Goal: Information Seeking & Learning: Learn about a topic

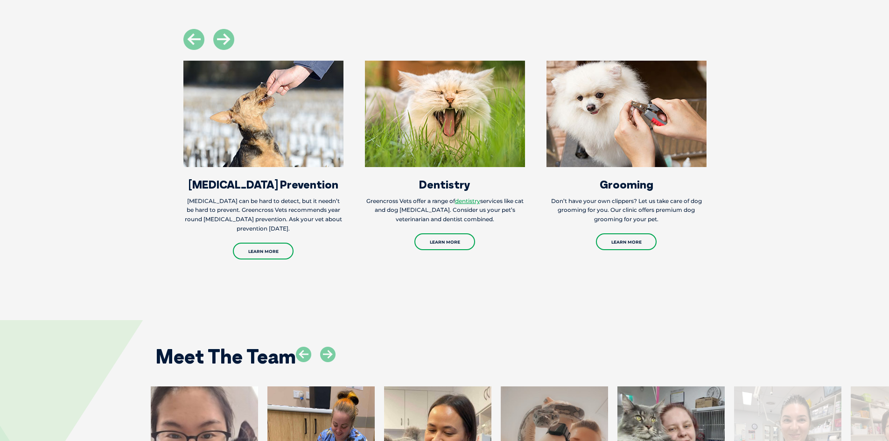
scroll to position [1494, 0]
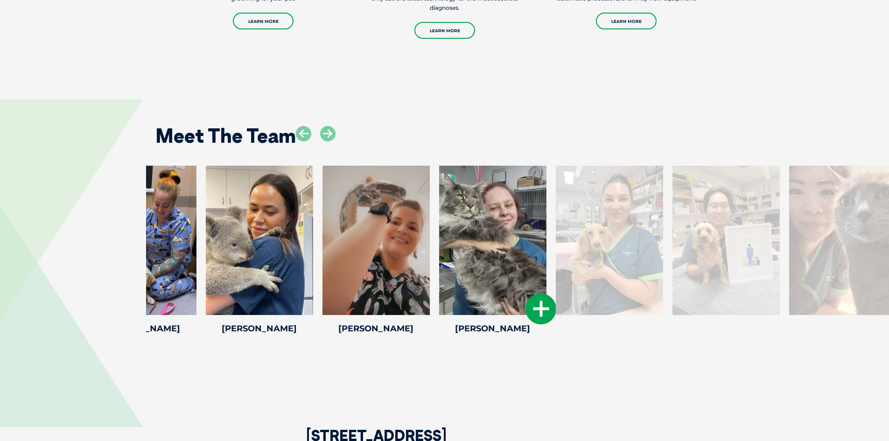
drag, startPoint x: 694, startPoint y: 299, endPoint x: 475, endPoint y: 319, distance: 219.9
click at [469, 293] on div at bounding box center [492, 240] width 107 height 149
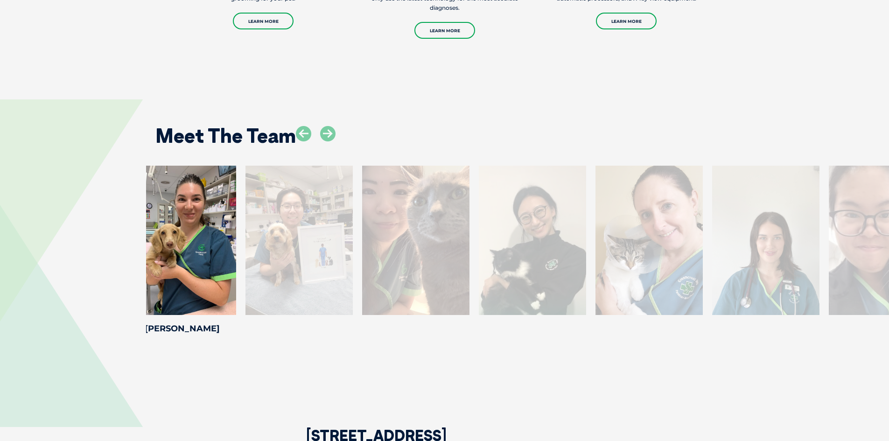
drag, startPoint x: 733, startPoint y: 304, endPoint x: 244, endPoint y: 255, distance: 491.3
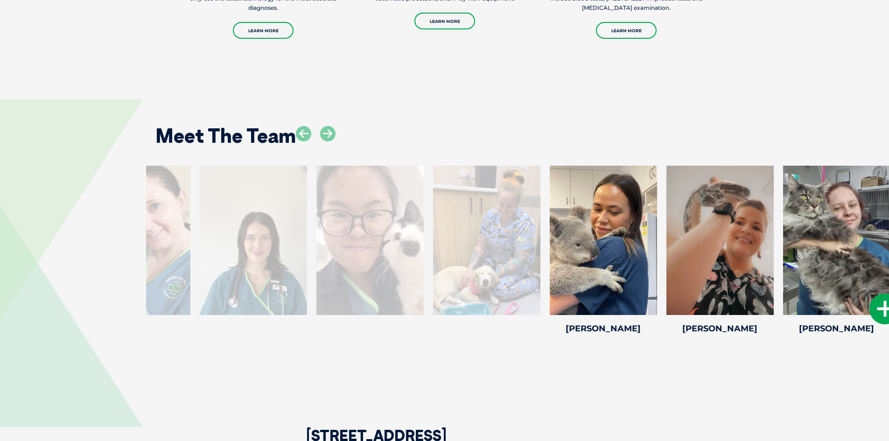
drag, startPoint x: 331, startPoint y: 233, endPoint x: 784, endPoint y: 289, distance: 456.9
click at [768, 281] on div at bounding box center [720, 240] width 107 height 149
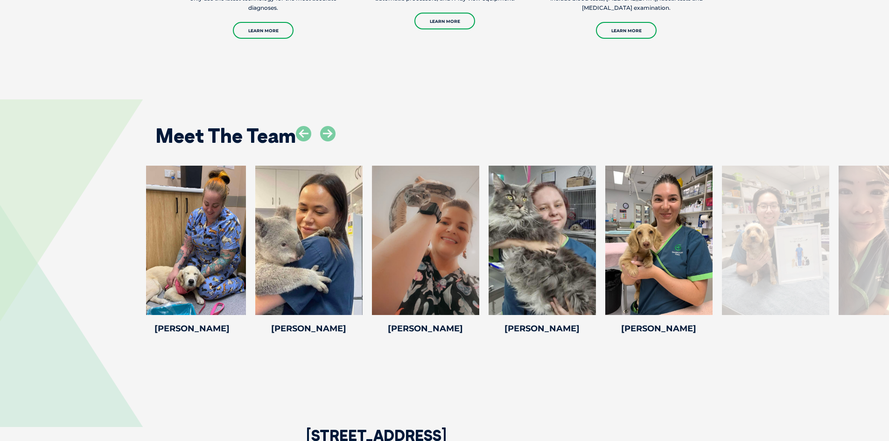
drag, startPoint x: 741, startPoint y: 285, endPoint x: 69, endPoint y: 280, distance: 671.4
click at [120, 271] on div "[PERSON_NAME] [PERSON_NAME] A Veterinarian Born and raised in [DEMOGRAPHIC_DATA…" at bounding box center [444, 256] width 889 height 180
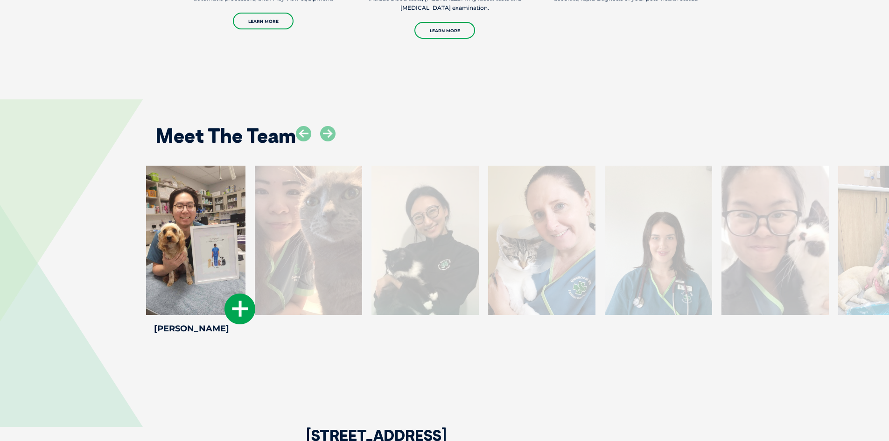
drag, startPoint x: 640, startPoint y: 235, endPoint x: 160, endPoint y: 220, distance: 479.7
click at [160, 220] on div at bounding box center [191, 240] width 107 height 149
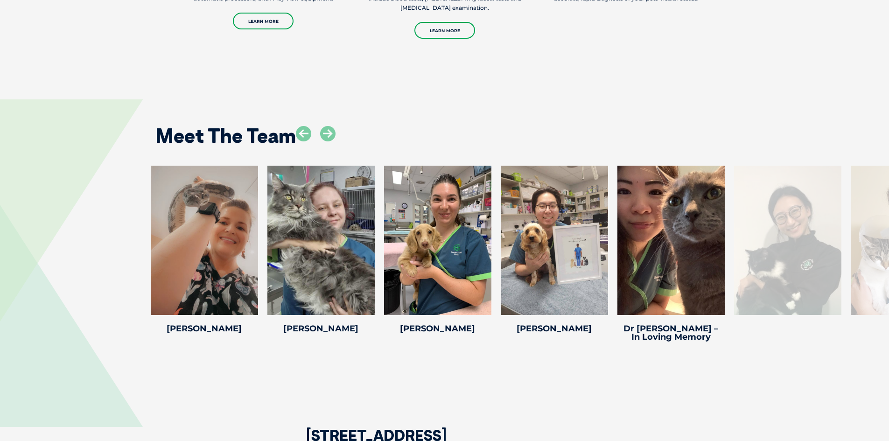
click at [877, 267] on div at bounding box center [904, 240] width 107 height 149
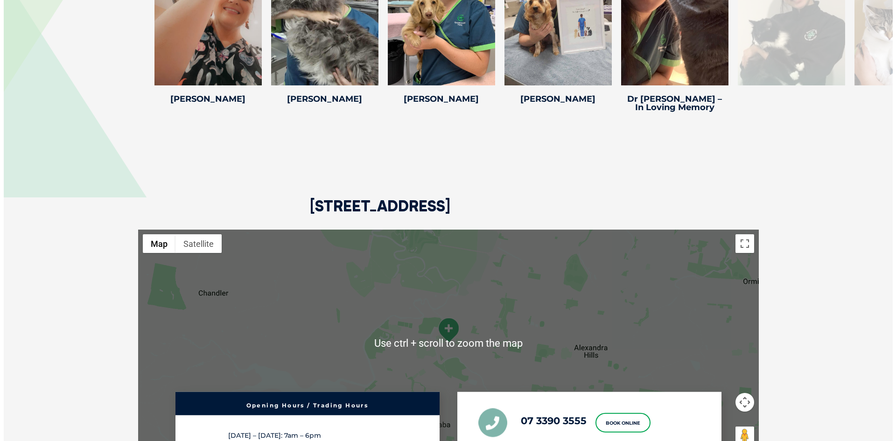
scroll to position [1634, 0]
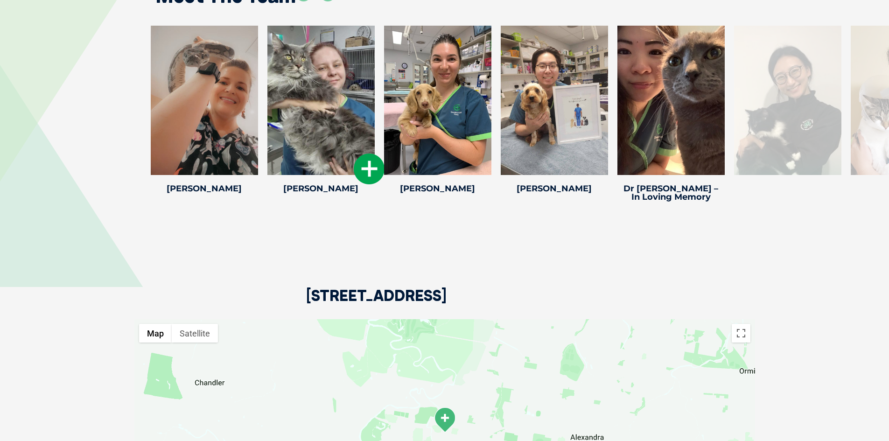
click at [322, 154] on div at bounding box center [321, 100] width 107 height 149
click at [321, 193] on h4 "[PERSON_NAME]" at bounding box center [321, 188] width 107 height 8
click at [368, 179] on icon at bounding box center [369, 169] width 31 height 31
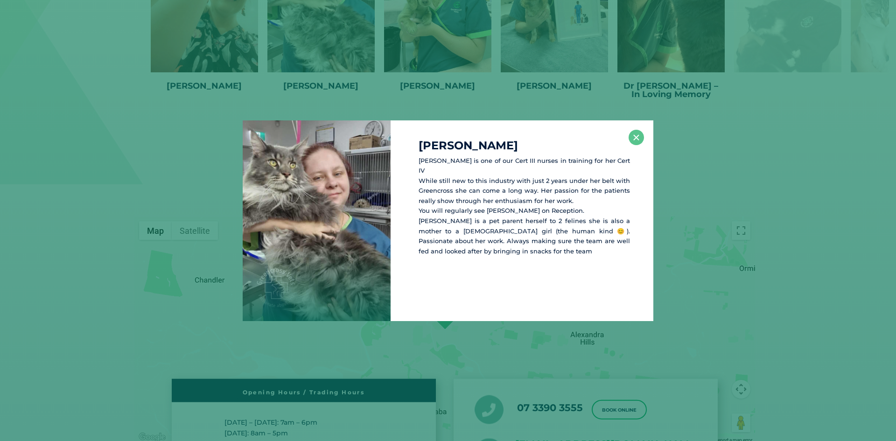
scroll to position [1737, 0]
drag, startPoint x: 453, startPoint y: 162, endPoint x: 467, endPoint y: 163, distance: 13.6
click at [467, 163] on div "[PERSON_NAME] is one of our Cert III nurses in training for her Cert IV While s…" at bounding box center [522, 220] width 263 height 201
click at [477, 167] on p "[PERSON_NAME] is one of our Cert III nurses in training for her Cert IV While s…" at bounding box center [525, 206] width 212 height 101
click at [485, 163] on p "[PERSON_NAME] is one of our Cert III nurses in training for her Cert IV While s…" at bounding box center [525, 206] width 212 height 101
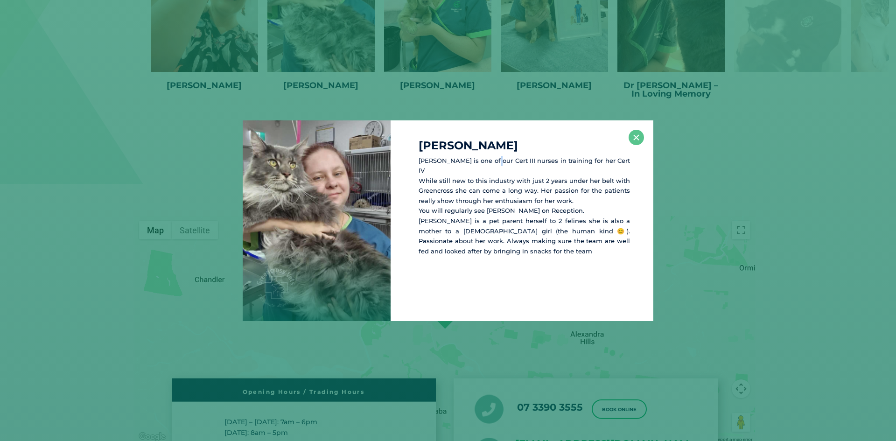
click at [485, 163] on p "[PERSON_NAME] is one of our Cert III nurses in training for her Cert IV While s…" at bounding box center [525, 206] width 212 height 101
click at [484, 169] on p "[PERSON_NAME] is one of our Cert III nurses in training for her Cert IV While s…" at bounding box center [525, 206] width 212 height 101
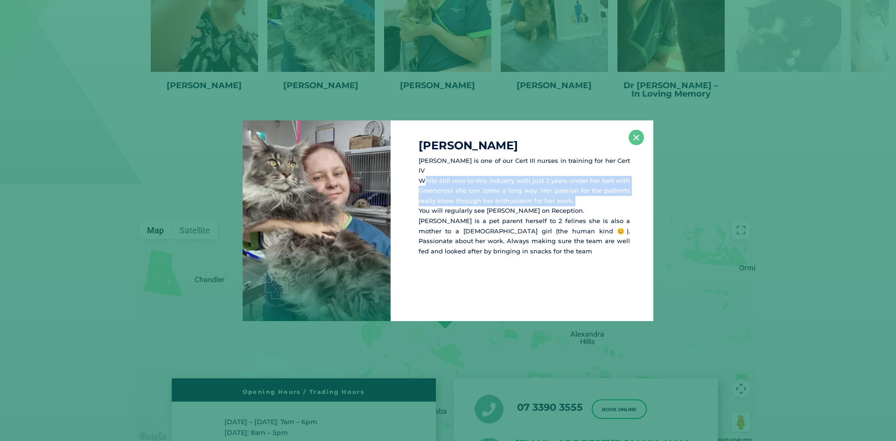
click at [484, 169] on p "[PERSON_NAME] is one of our Cert III nurses in training for her Cert IV While s…" at bounding box center [525, 206] width 212 height 101
click at [473, 185] on p "[PERSON_NAME] is one of our Cert III nurses in training for her Cert IV While s…" at bounding box center [525, 206] width 212 height 101
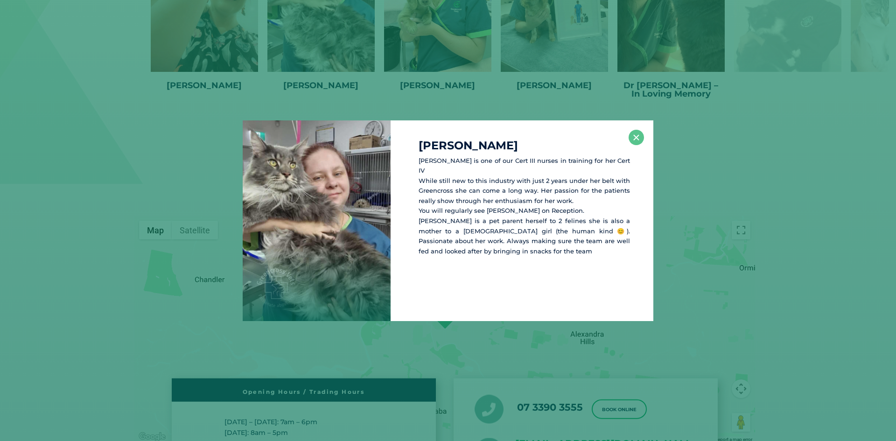
click at [473, 178] on p "[PERSON_NAME] is one of our Cert III nurses in training for her Cert IV While s…" at bounding box center [525, 206] width 212 height 101
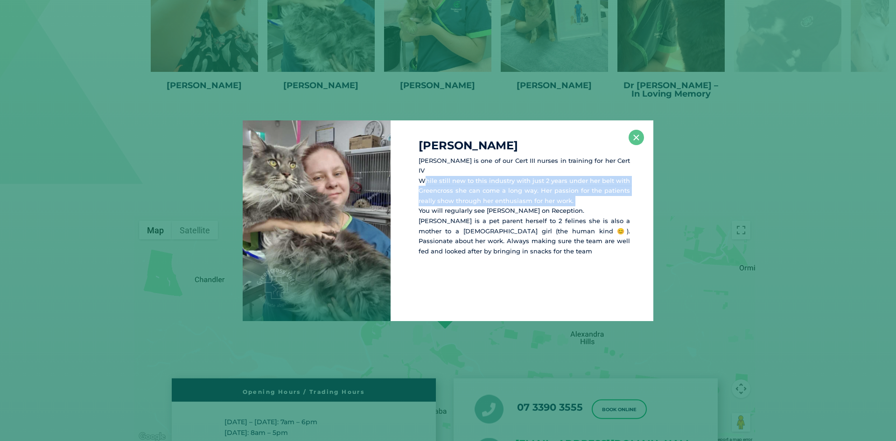
click at [473, 178] on p "[PERSON_NAME] is one of our Cert III nurses in training for her Cert IV While s…" at bounding box center [525, 206] width 212 height 101
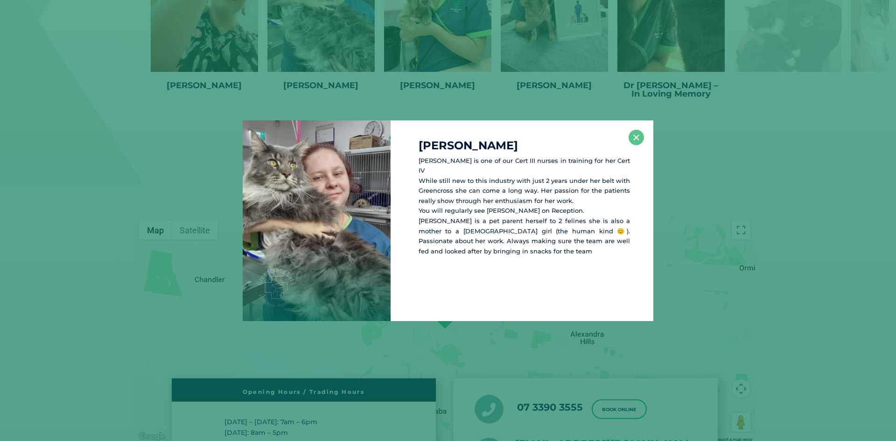
click at [474, 205] on p "[PERSON_NAME] is one of our Cert III nurses in training for her Cert IV While s…" at bounding box center [525, 206] width 212 height 101
click at [471, 213] on p "[PERSON_NAME] is one of our Cert III nurses in training for her Cert IV While s…" at bounding box center [525, 206] width 212 height 101
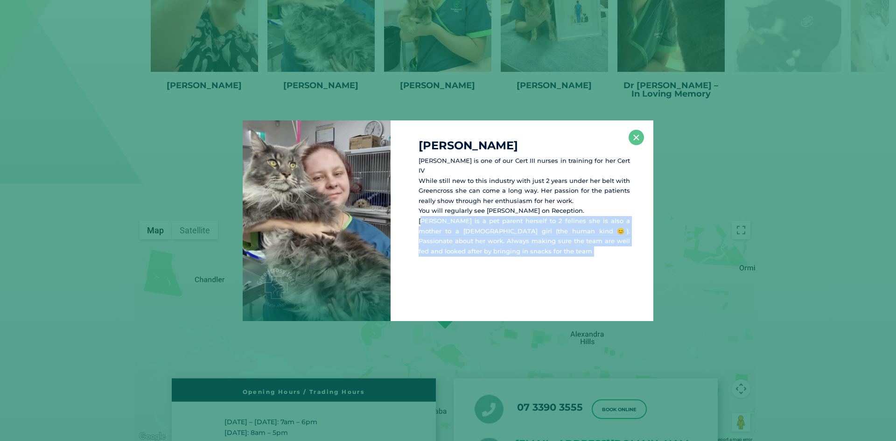
click at [471, 213] on p "[PERSON_NAME] is one of our Cert III nurses in training for her Cert IV While s…" at bounding box center [525, 206] width 212 height 101
click at [517, 258] on div "[PERSON_NAME] is one of our Cert III nurses in training for her Cert IV While s…" at bounding box center [522, 220] width 263 height 201
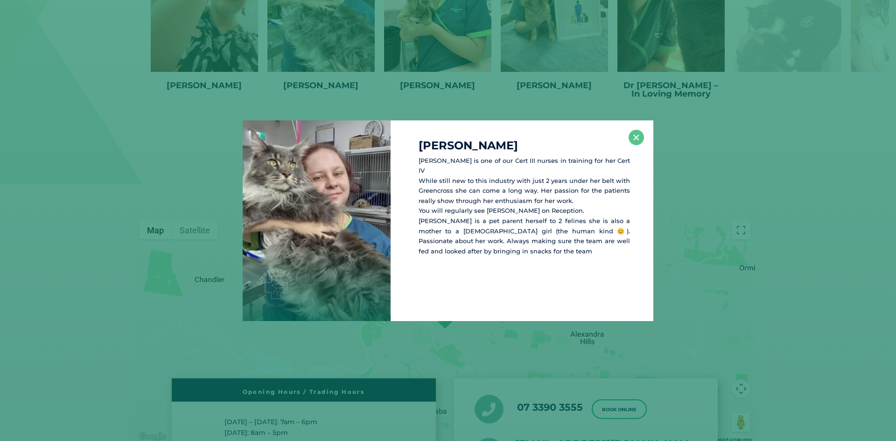
click at [441, 226] on p "[PERSON_NAME] is one of our Cert III nurses in training for her Cert IV While s…" at bounding box center [525, 206] width 212 height 101
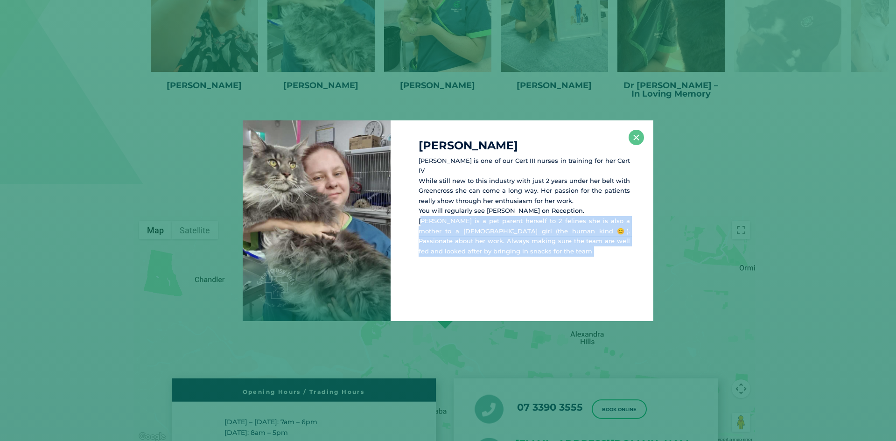
click at [441, 226] on p "[PERSON_NAME] is one of our Cert III nurses in training for her Cert IV While s…" at bounding box center [525, 206] width 212 height 101
click at [487, 254] on div "[PERSON_NAME] is one of our Cert III nurses in training for her Cert IV While s…" at bounding box center [522, 220] width 263 height 201
drag, startPoint x: 426, startPoint y: 213, endPoint x: 486, endPoint y: 249, distance: 69.7
click at [474, 251] on div "[PERSON_NAME] is one of our Cert III nurses in training for her Cert IV While s…" at bounding box center [522, 220] width 263 height 201
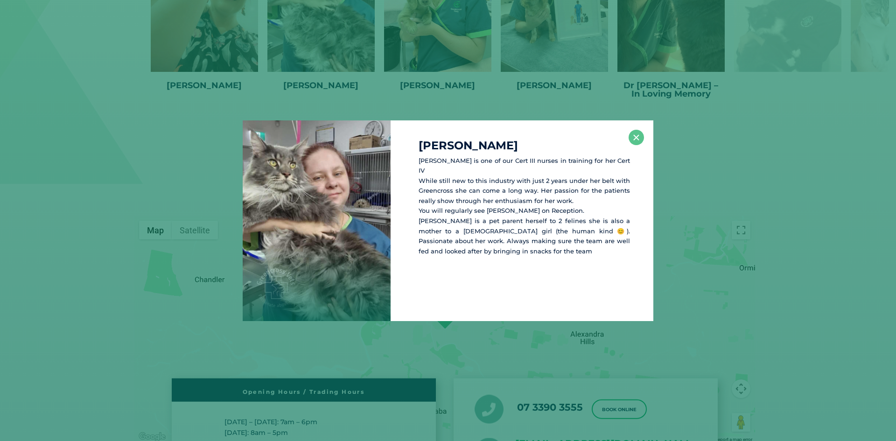
click at [486, 249] on div "[PERSON_NAME] is one of our Cert III nurses in training for her Cert IV While s…" at bounding box center [522, 220] width 263 height 201
